Goal: Task Accomplishment & Management: Manage account settings

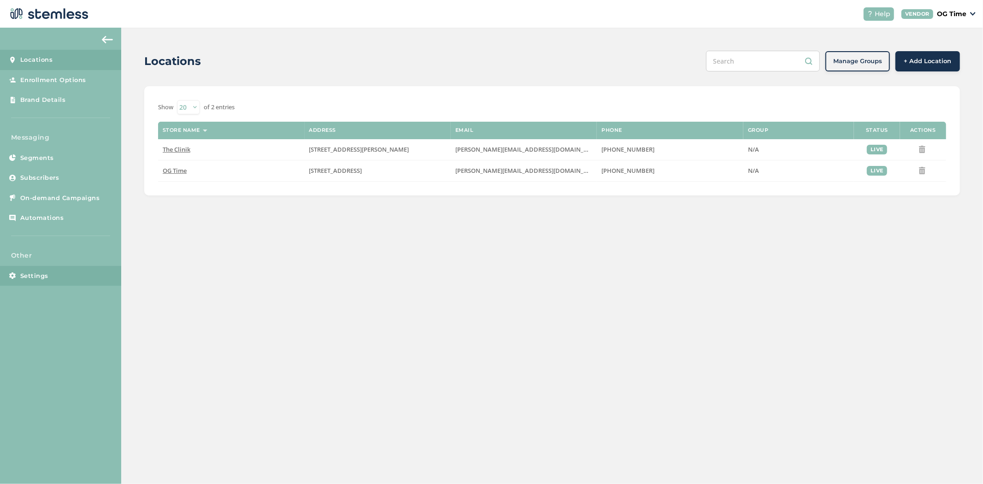
click at [67, 282] on link "Settings" at bounding box center [60, 276] width 121 height 20
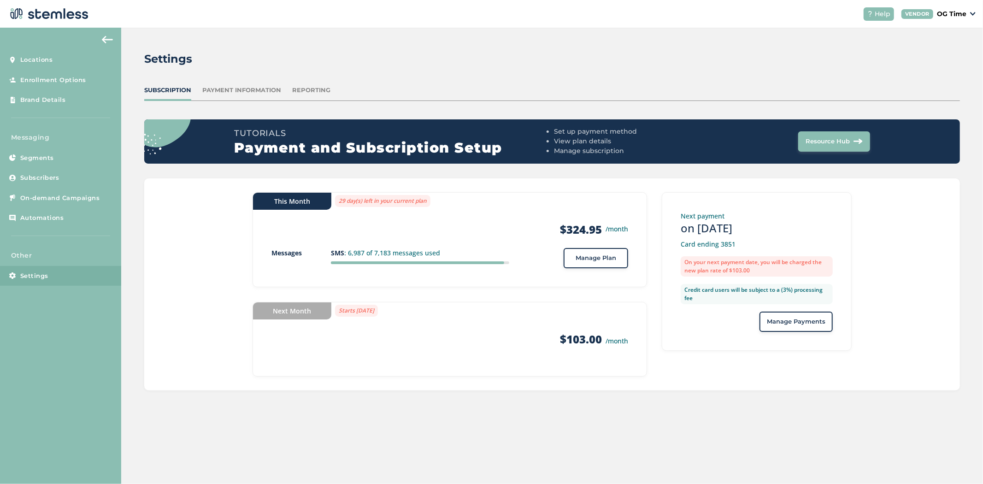
click at [956, 12] on p "OG Time" at bounding box center [951, 14] width 29 height 10
click at [926, 66] on link "Logout" at bounding box center [942, 66] width 45 height 9
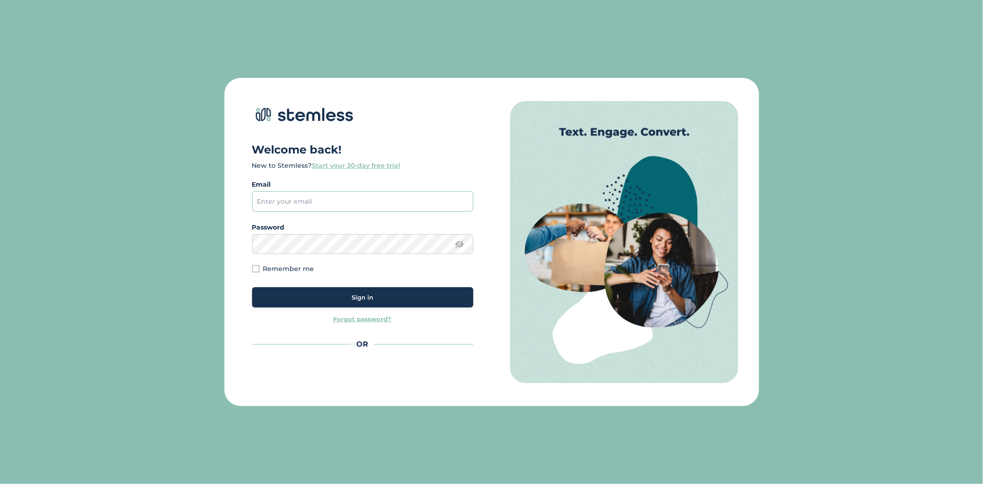
drag, startPoint x: 415, startPoint y: 200, endPoint x: 425, endPoint y: 221, distance: 23.7
click at [415, 200] on input "email" at bounding box center [362, 201] width 221 height 20
click at [418, 305] on button "Sign in" at bounding box center [362, 297] width 221 height 20
click at [365, 199] on input "email" at bounding box center [362, 201] width 221 height 20
type input "[PERSON_NAME][EMAIL_ADDRESS][DOMAIN_NAME]"
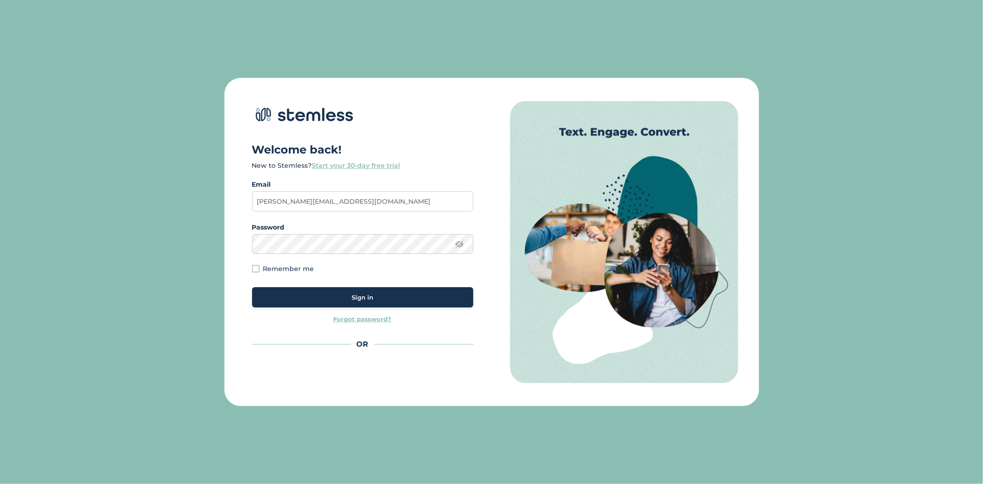
click at [394, 297] on div "Sign in" at bounding box center [362, 297] width 206 height 9
